Goal: Information Seeking & Learning: Learn about a topic

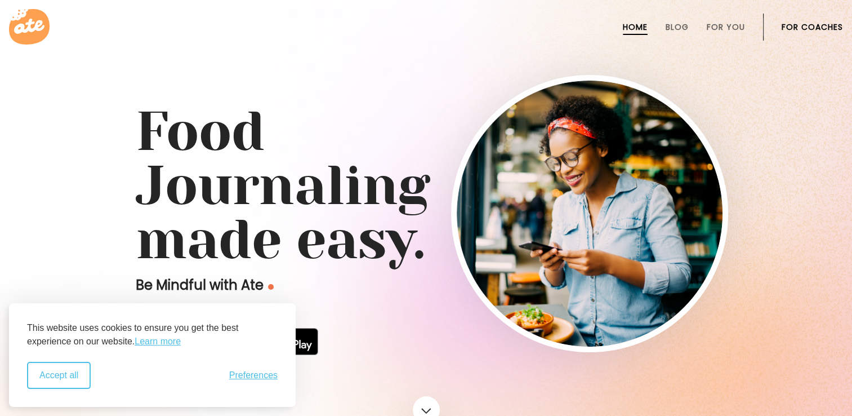
click at [78, 377] on button "Accept all" at bounding box center [59, 375] width 64 height 27
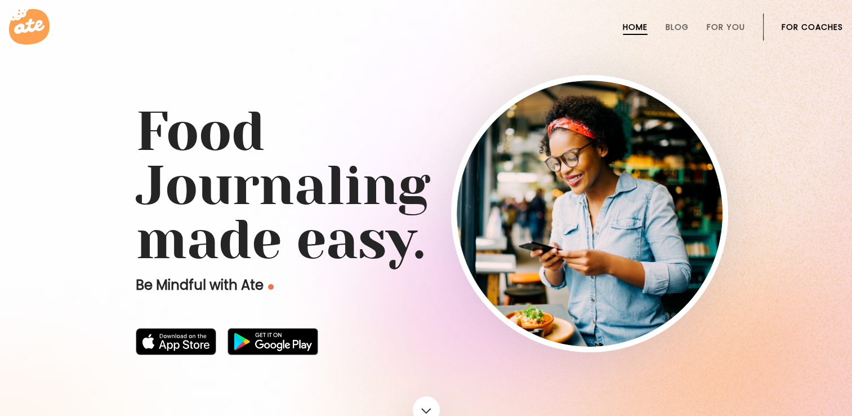
click at [813, 27] on link "For Coaches" at bounding box center [812, 27] width 61 height 9
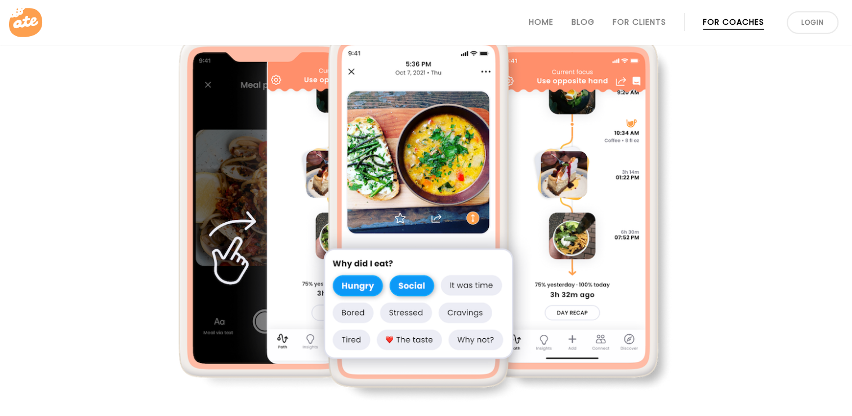
scroll to position [451, 0]
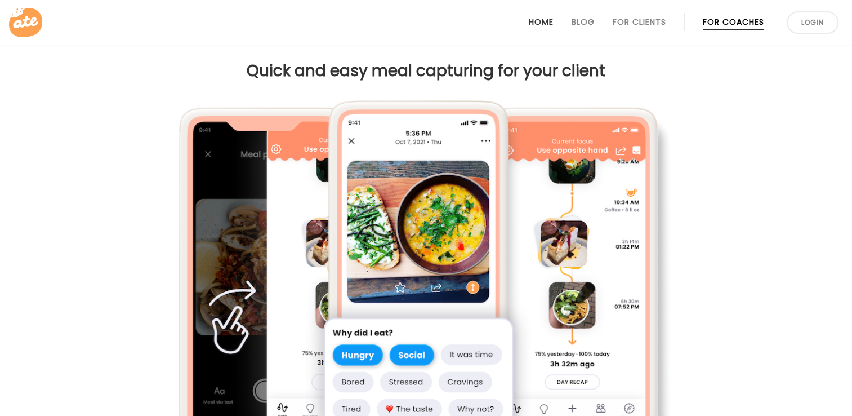
click at [543, 22] on link "Home" at bounding box center [541, 21] width 25 height 9
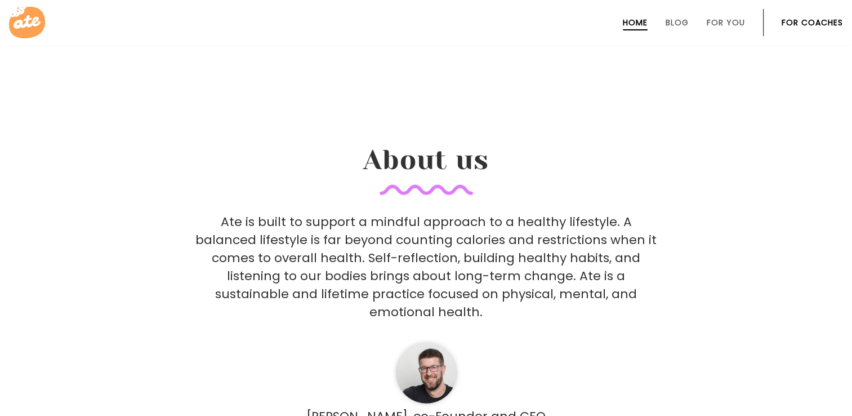
scroll to position [2784, 0]
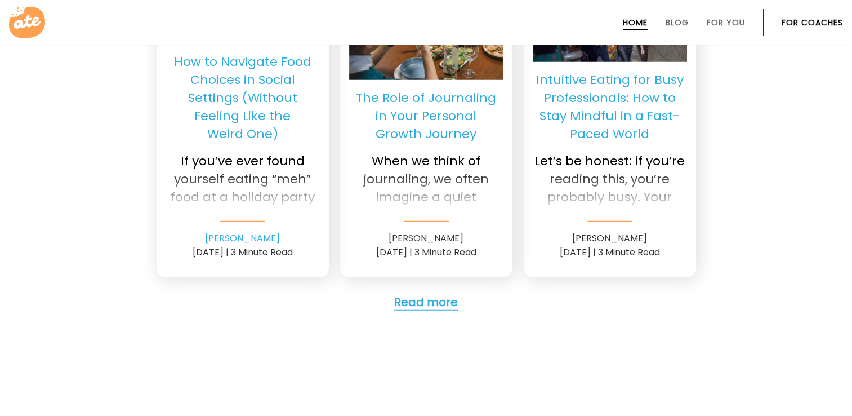
click at [429, 294] on link "Read more" at bounding box center [426, 302] width 64 height 16
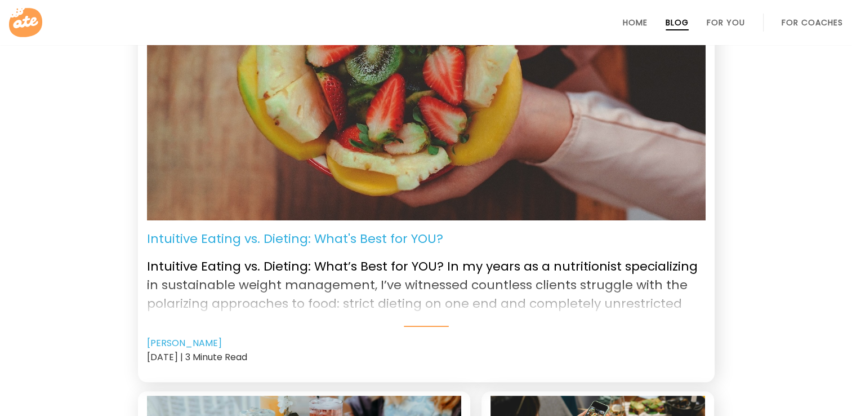
scroll to position [225, 0]
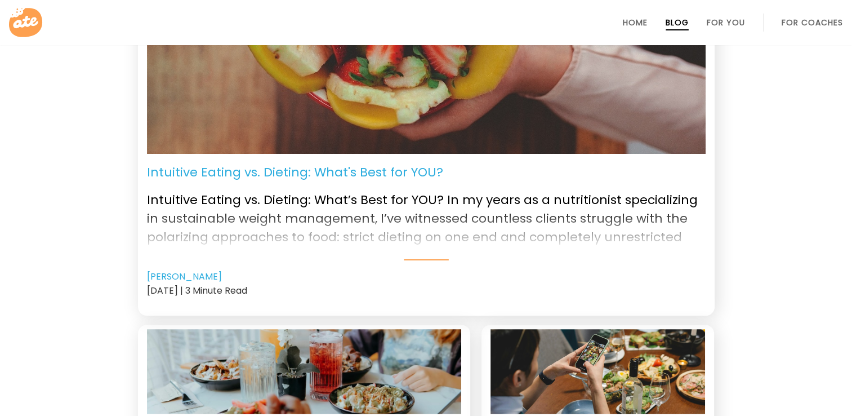
click at [425, 256] on div "Intuitive Eating vs. Dieting: What’s Best for YOU? In my years as a nutritionis…" at bounding box center [426, 220] width 559 height 79
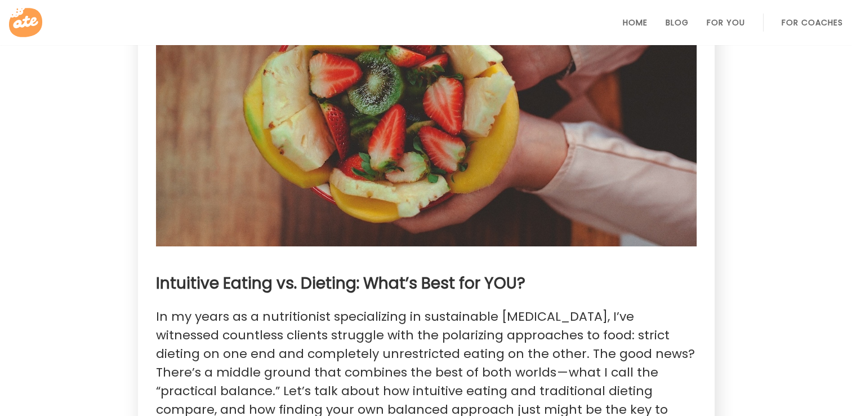
scroll to position [302, 0]
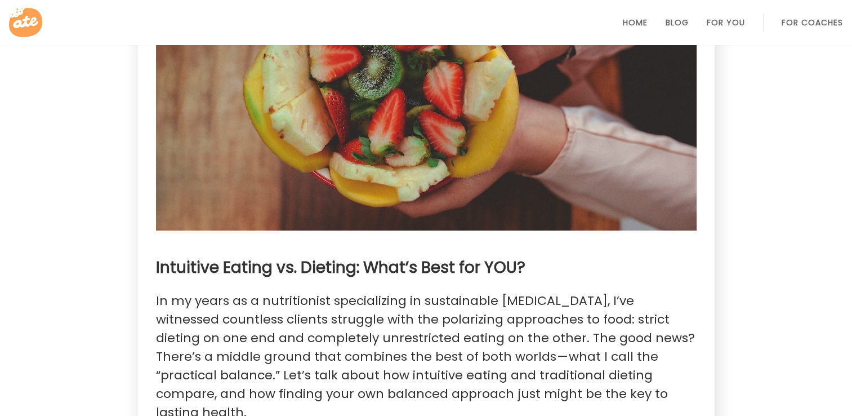
click at [631, 30] on li "Home" at bounding box center [635, 22] width 25 height 27
click at [629, 26] on link "Home" at bounding box center [635, 22] width 25 height 9
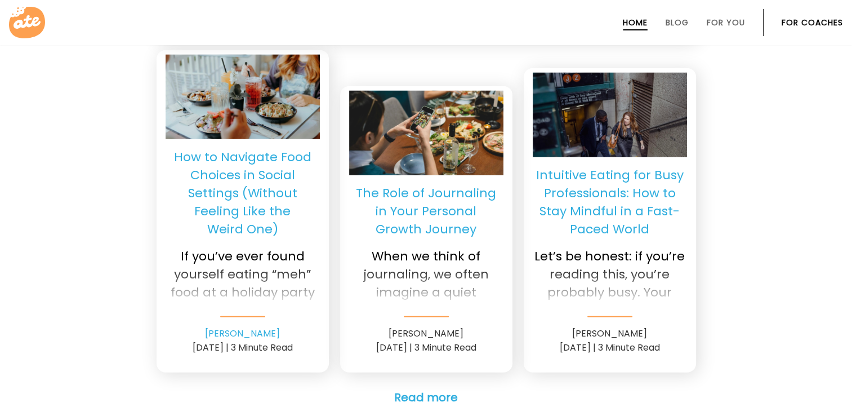
scroll to position [2760, 0]
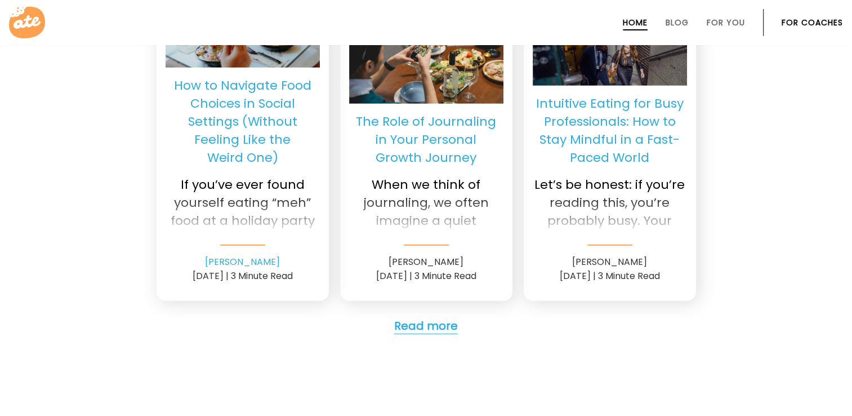
click at [444, 318] on link "Read more" at bounding box center [426, 326] width 64 height 16
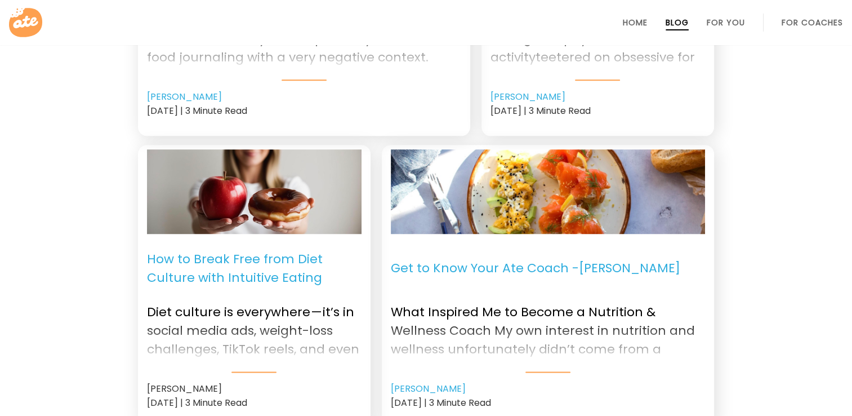
scroll to position [1289, 0]
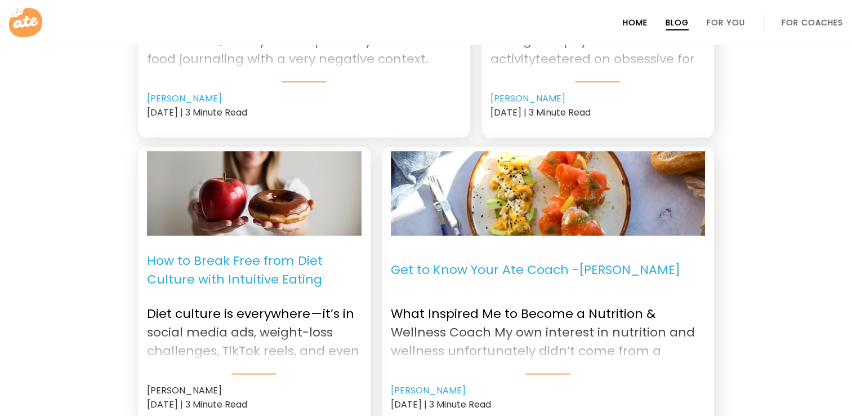
click at [635, 26] on link "Home" at bounding box center [635, 22] width 25 height 9
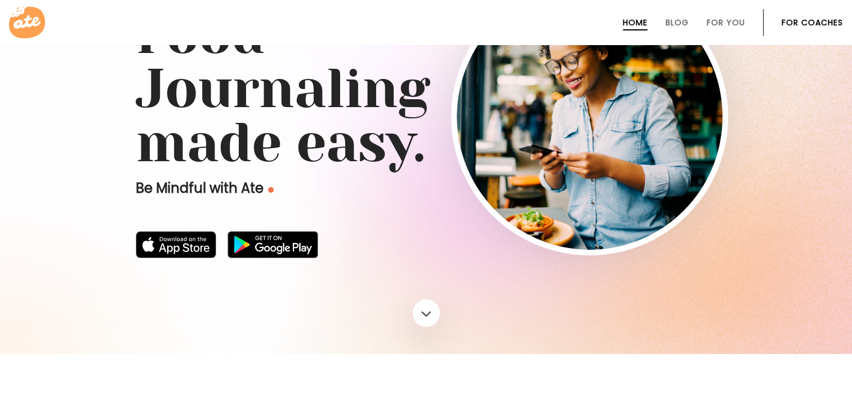
scroll to position [225, 0]
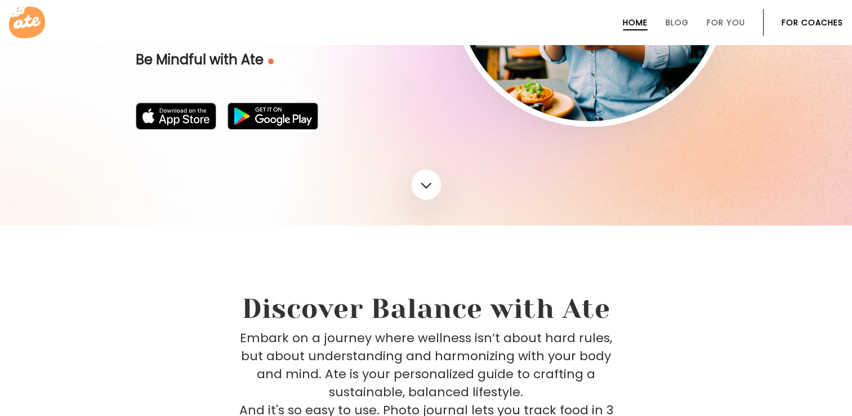
click at [435, 185] on link at bounding box center [426, 185] width 30 height 30
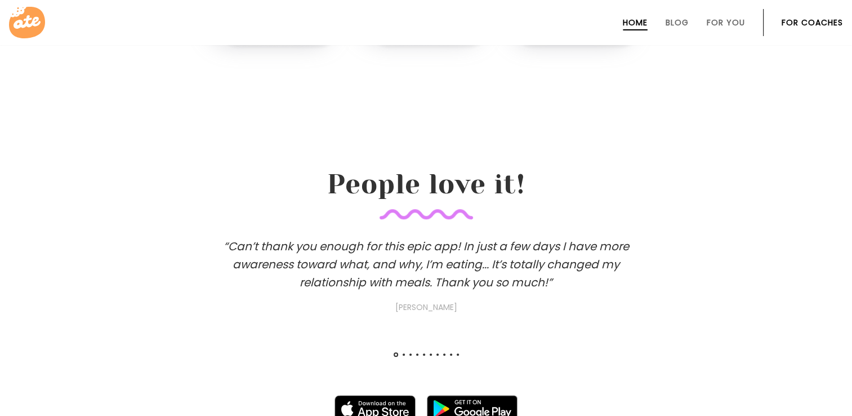
scroll to position [968, 0]
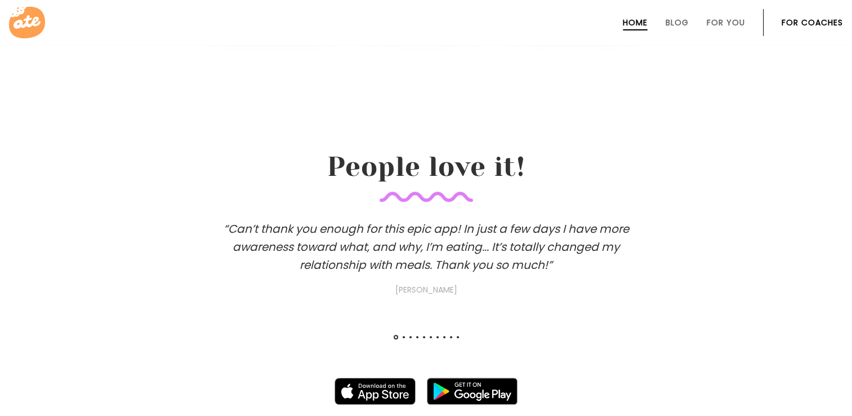
click at [412, 335] on div "“Can’t thank you enough for this epic app! In just a few days I have more aware…" at bounding box center [426, 292] width 852 height 144
drag, startPoint x: 501, startPoint y: 259, endPoint x: 434, endPoint y: 264, distance: 67.3
click at [434, 264] on h3 "“Can’t thank you enough for this epic app! In just a few days I have more aware…" at bounding box center [426, 258] width 451 height 77
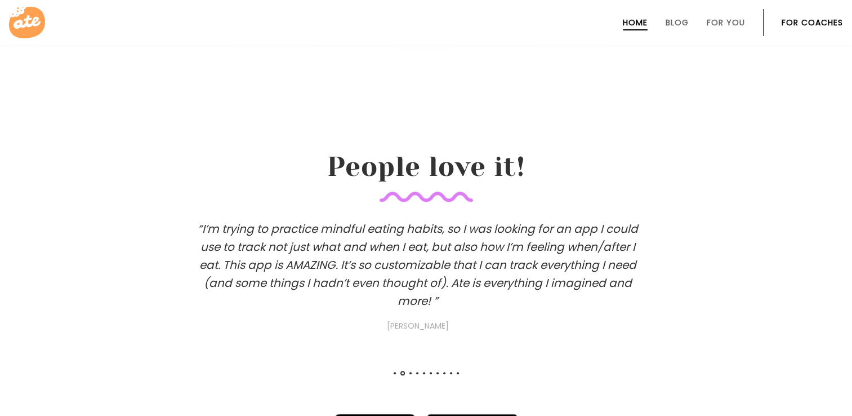
drag, startPoint x: 709, startPoint y: 310, endPoint x: 594, endPoint y: 312, distance: 114.4
click at [594, 312] on div "“I’m trying to practice mindful eating habits, so I was looking for an app I co…" at bounding box center [418, 310] width 852 height 180
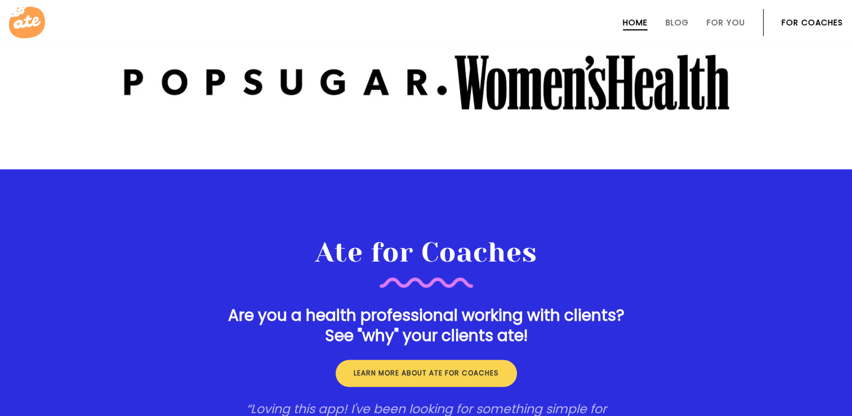
scroll to position [1701, 0]
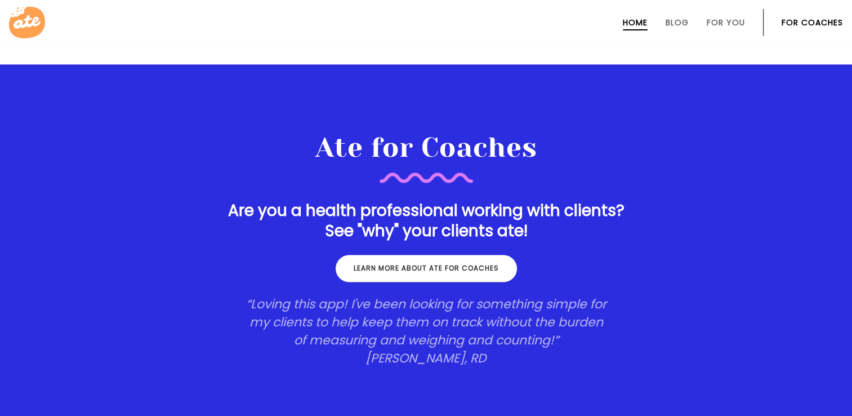
click at [408, 266] on link "Learn more about ate for coaches" at bounding box center [426, 268] width 181 height 27
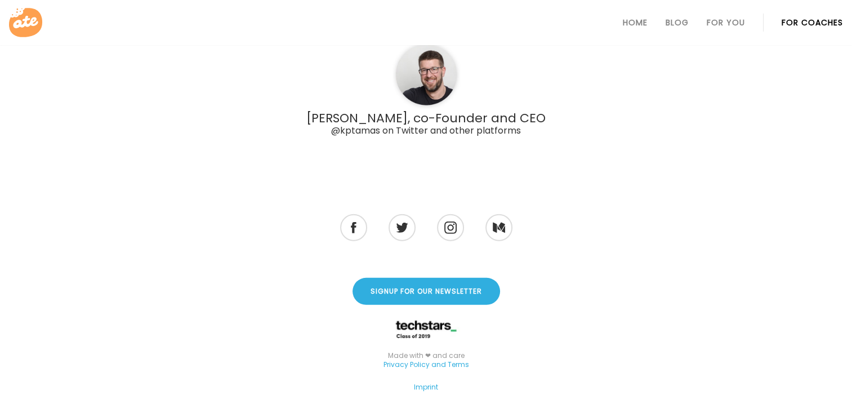
scroll to position [3287, 0]
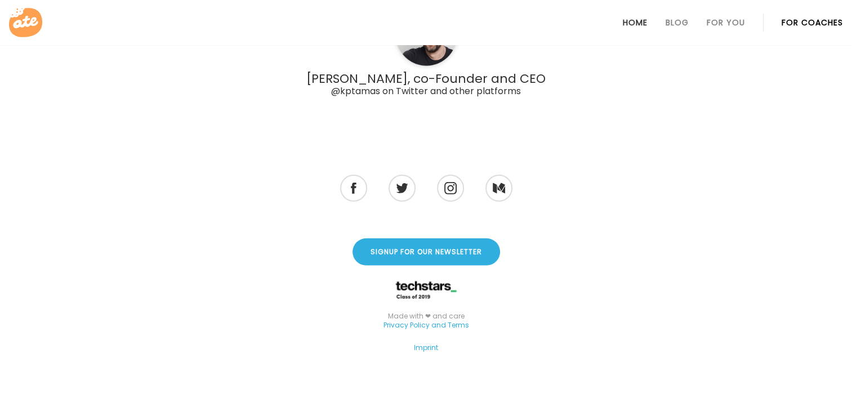
click at [634, 24] on link "Home" at bounding box center [635, 22] width 25 height 9
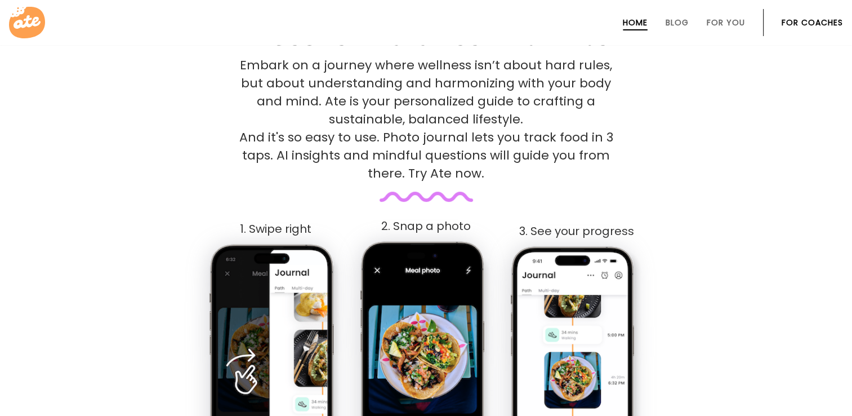
scroll to position [507, 0]
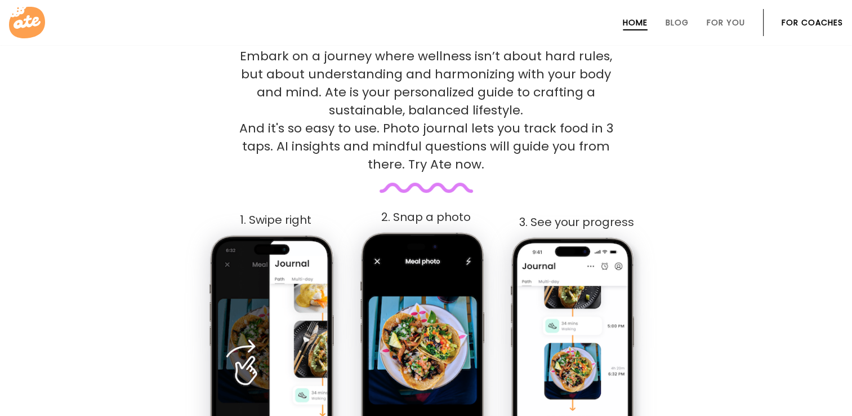
click at [35, 26] on icon at bounding box center [27, 23] width 36 height 32
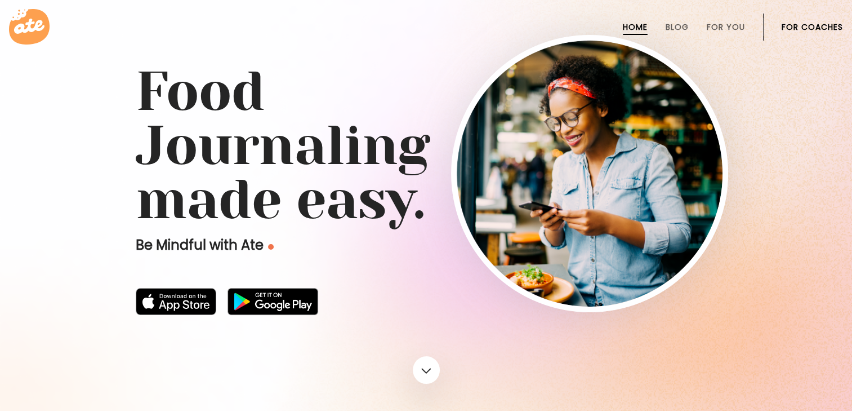
scroll to position [0, 0]
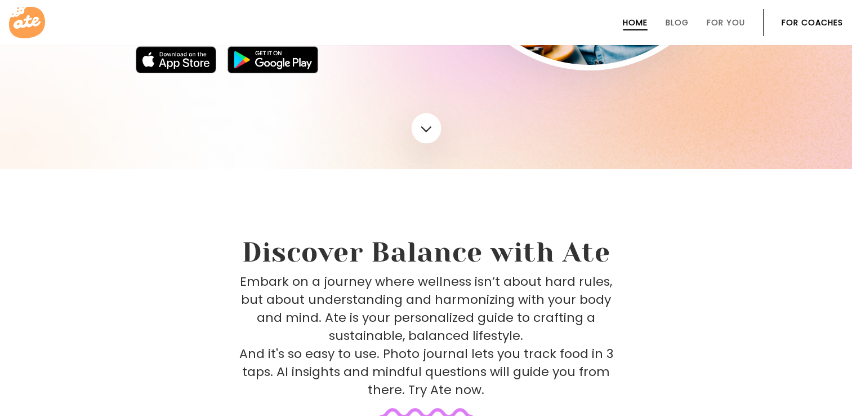
click at [433, 130] on link at bounding box center [426, 128] width 30 height 30
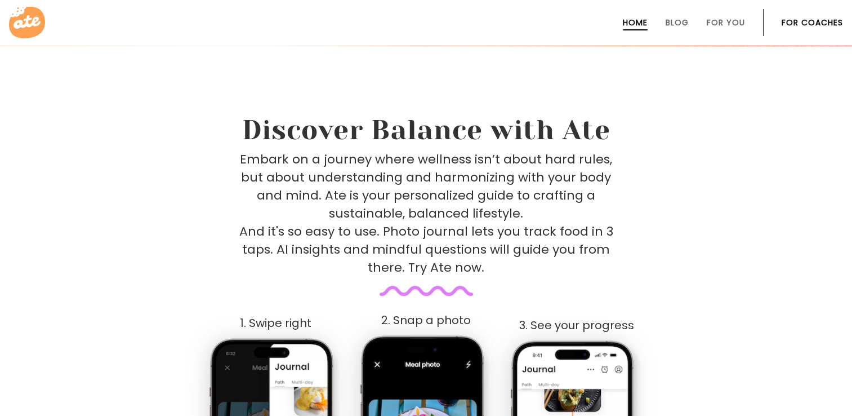
scroll to position [405, 0]
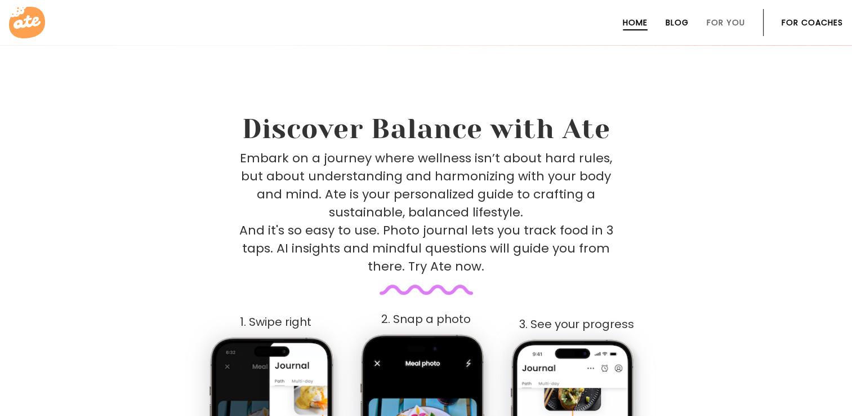
click at [679, 26] on link "Blog" at bounding box center [677, 22] width 23 height 9
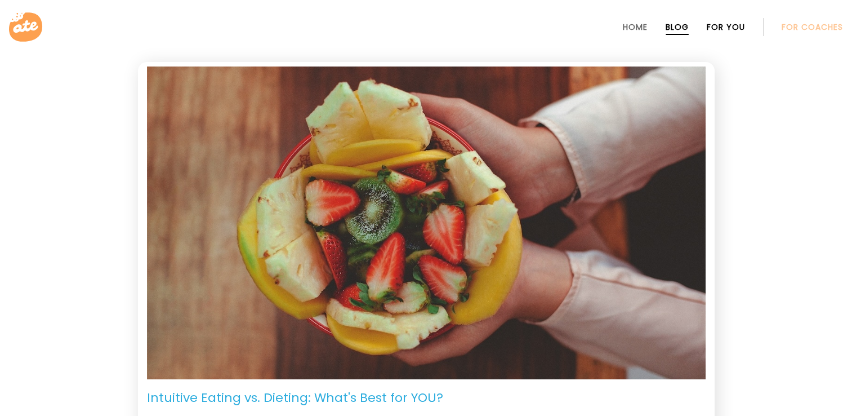
click at [720, 31] on link "For You" at bounding box center [726, 27] width 38 height 9
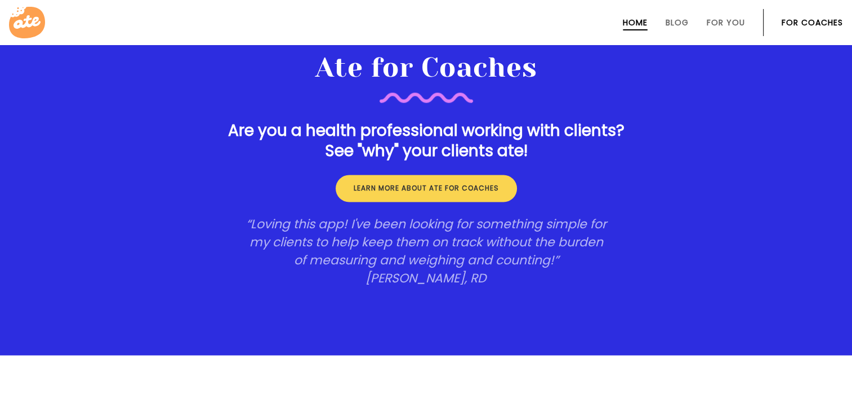
scroll to position [1746, 0]
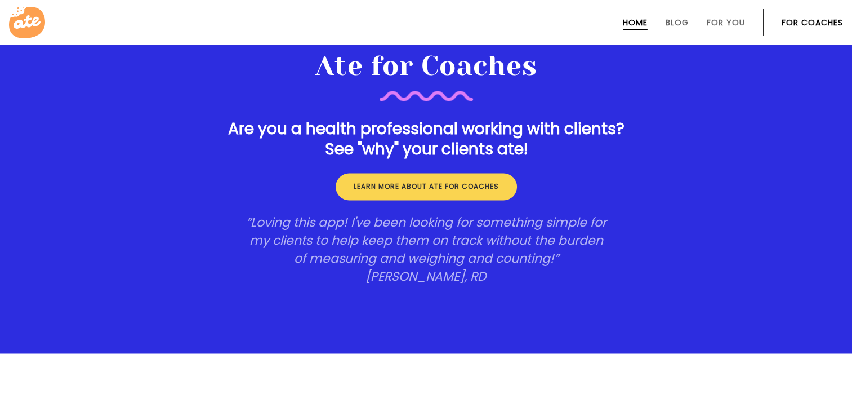
click at [637, 23] on link "Home" at bounding box center [635, 22] width 25 height 9
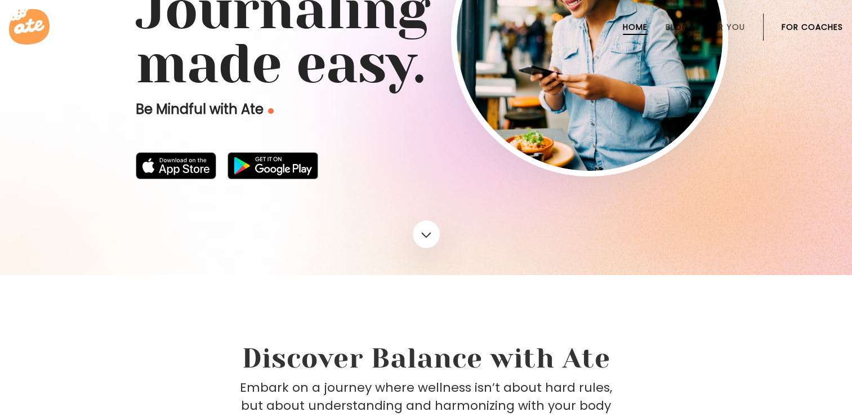
scroll to position [338, 0]
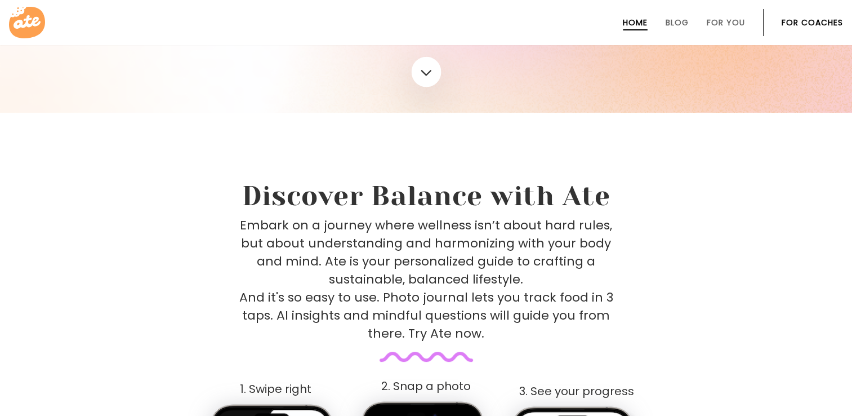
click at [428, 79] on link at bounding box center [426, 72] width 30 height 30
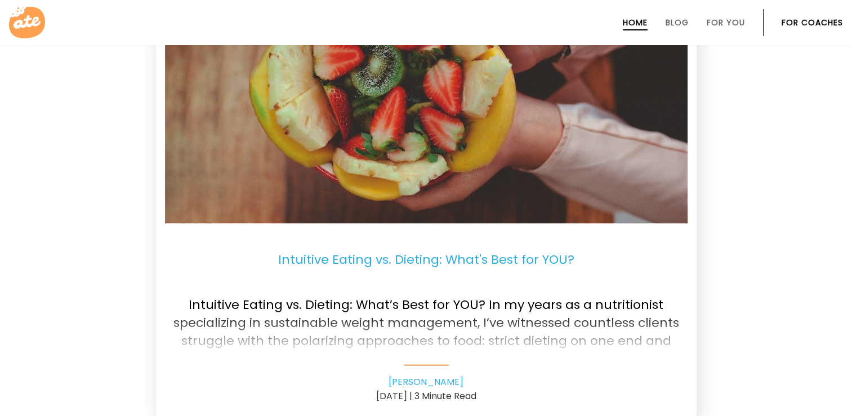
scroll to position [2377, 0]
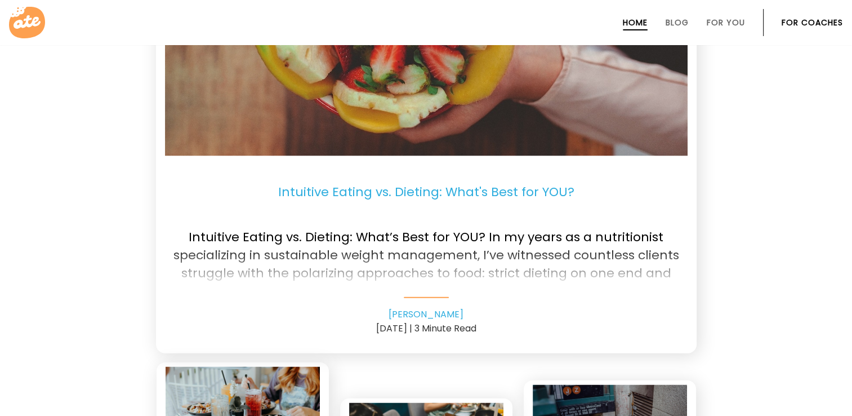
click at [432, 295] on div "Intuitive Eating vs. Dieting: What’s Best for YOU? In my years as a nutritionis…" at bounding box center [426, 258] width 523 height 79
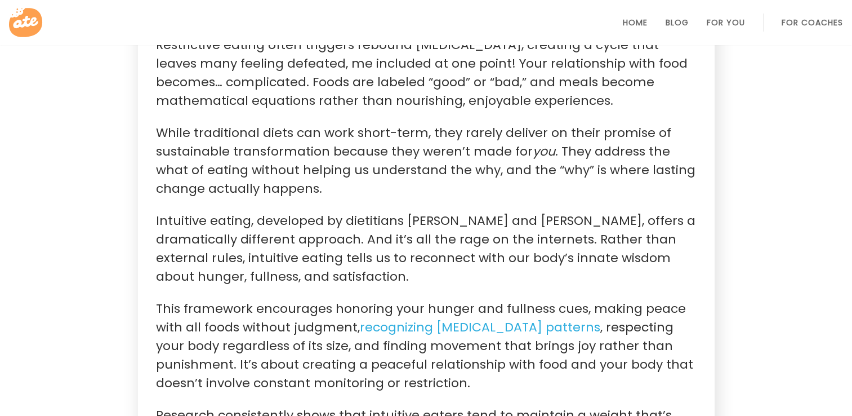
scroll to position [789, 0]
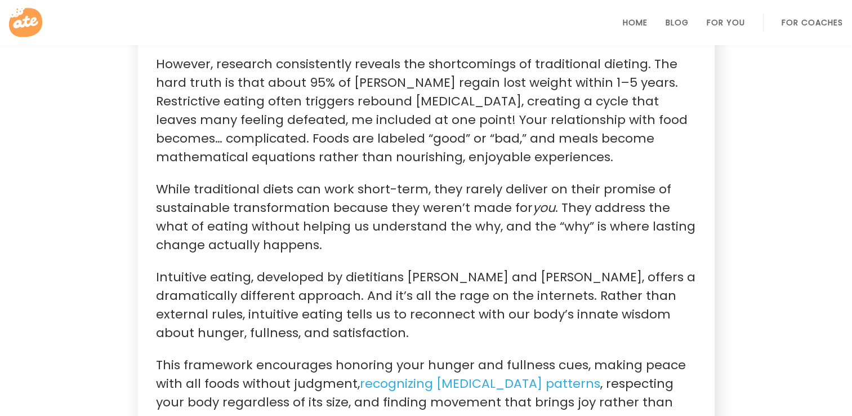
click at [162, 407] on p "This framework encourages honoring your hunger and fullness cues, making peace …" at bounding box center [426, 401] width 541 height 93
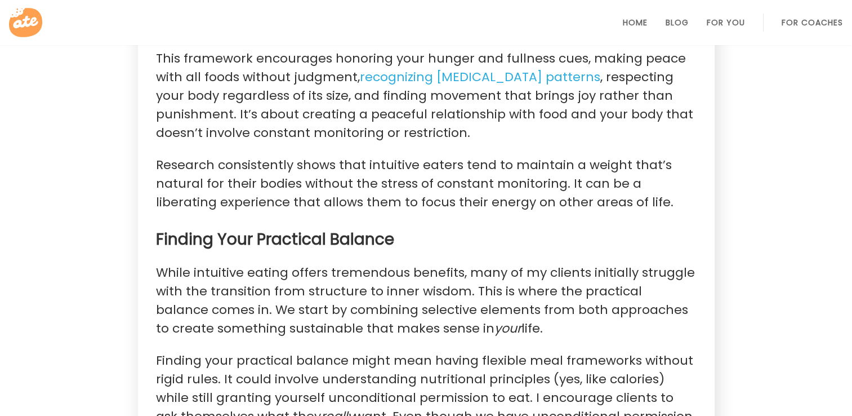
scroll to position [1070, 0]
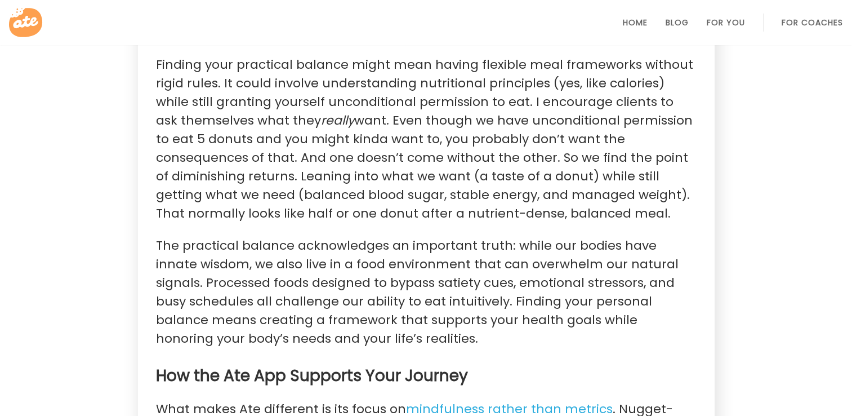
scroll to position [1408, 0]
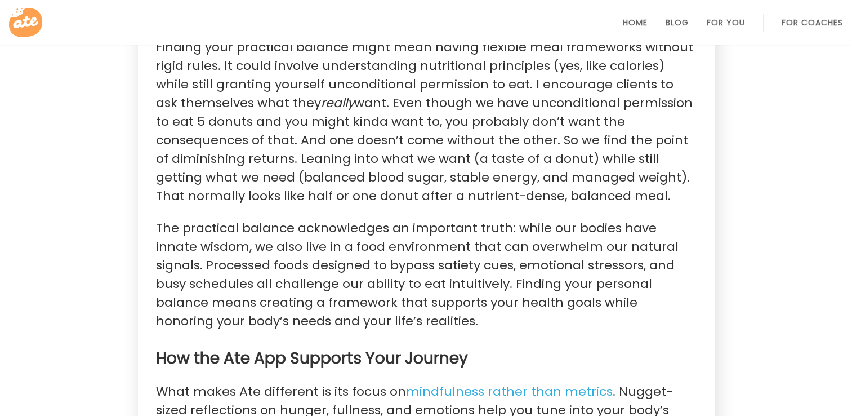
click at [152, 397] on section "[PERSON_NAME] [DATE] | 3 Minute Read Intuitive Eating vs. Dieting: What’s Best …" at bounding box center [426, 219] width 577 height 2933
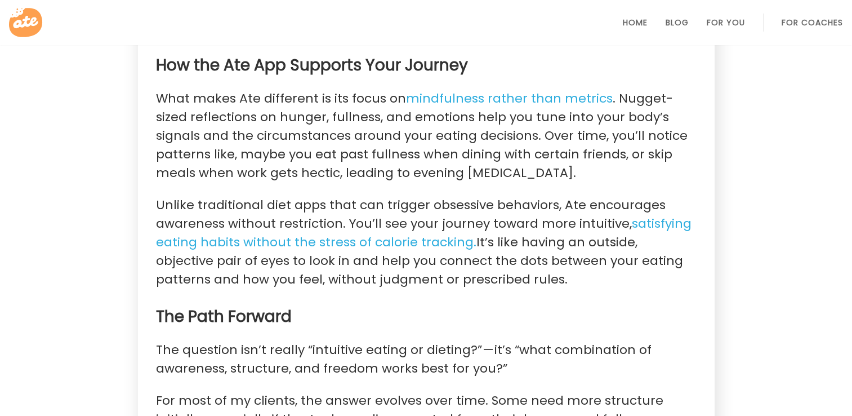
scroll to position [1712, 0]
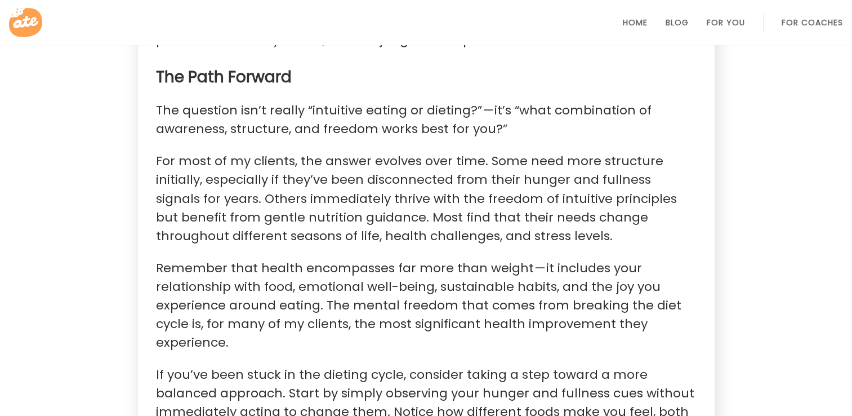
scroll to position [1960, 0]
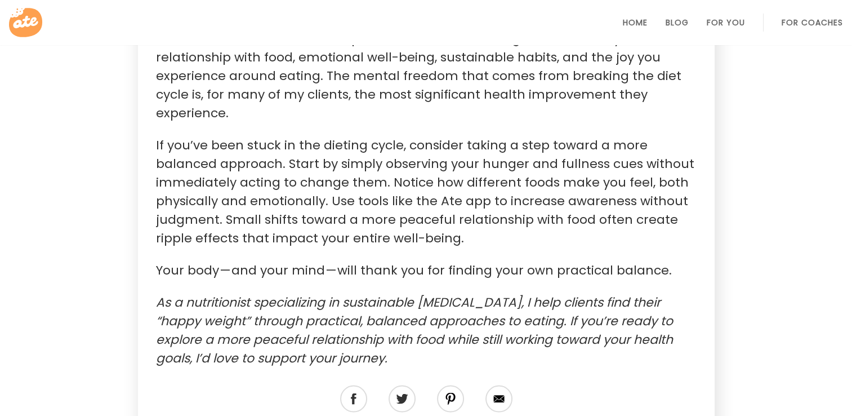
scroll to position [2242, 0]
